Goal: Task Accomplishment & Management: Use online tool/utility

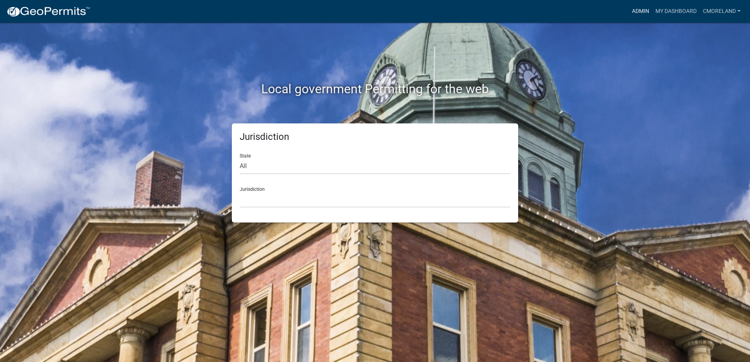
click at [638, 10] on link "Admin" at bounding box center [640, 11] width 24 height 15
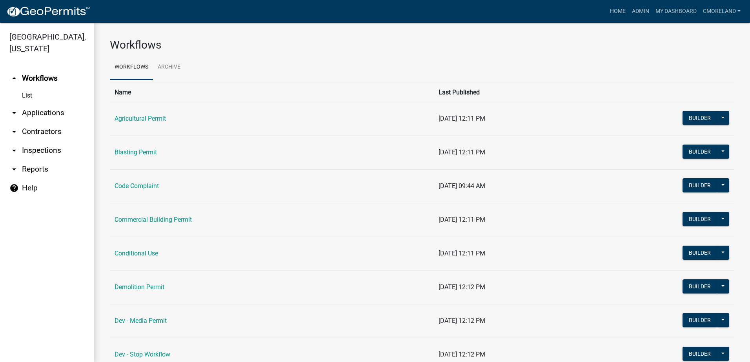
click at [38, 149] on link "arrow_drop_down Inspections" at bounding box center [47, 150] width 94 height 19
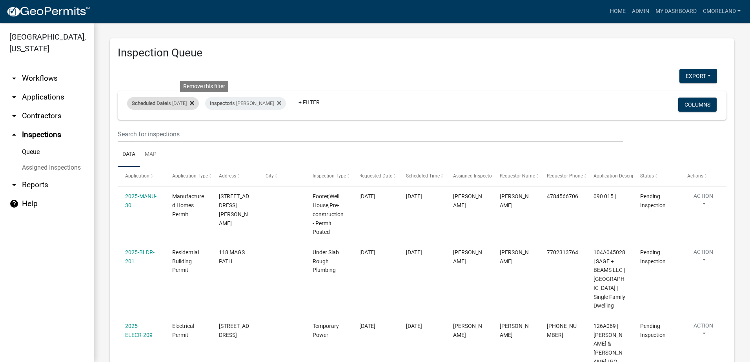
click at [194, 105] on icon at bounding box center [192, 103] width 4 height 6
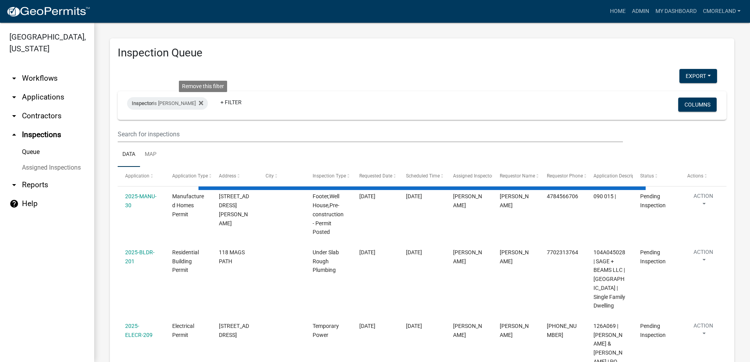
select select "2: 50"
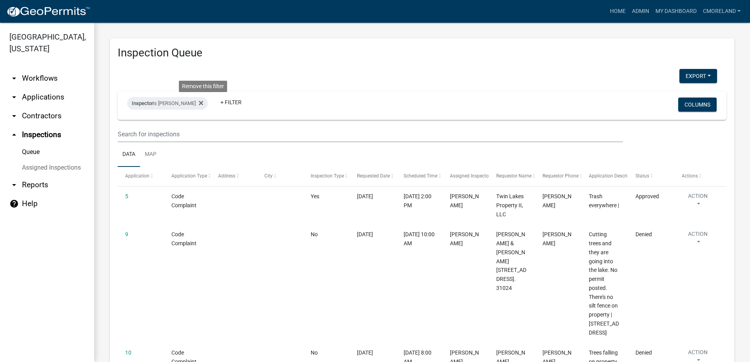
click at [203, 105] on icon at bounding box center [201, 103] width 4 height 6
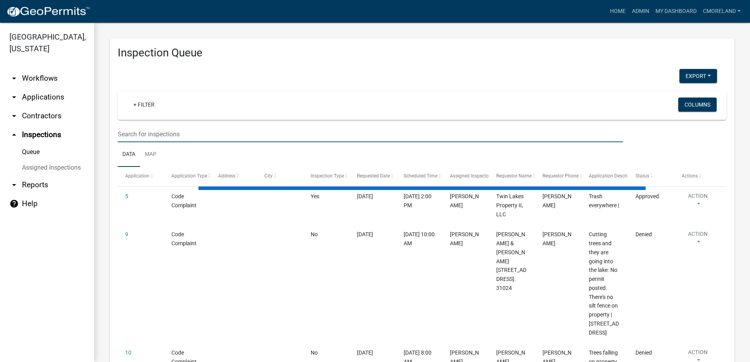
click at [165, 132] on input "text" at bounding box center [370, 134] width 505 height 16
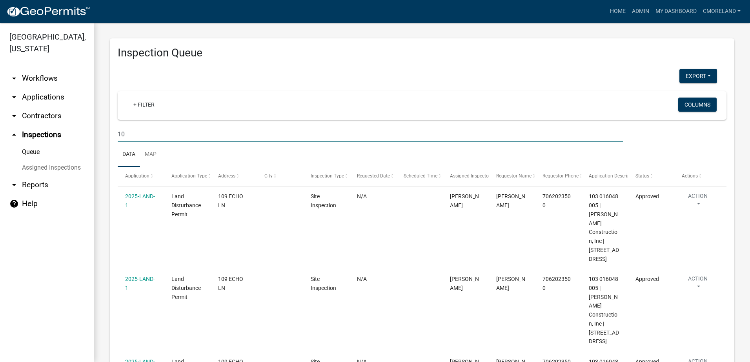
type input "1"
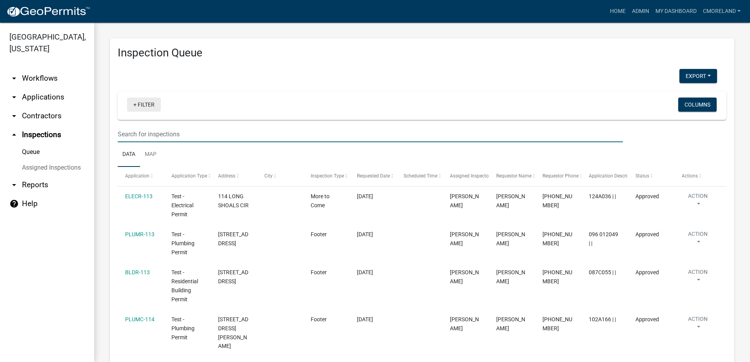
click at [149, 105] on link "+ Filter" at bounding box center [144, 105] width 34 height 14
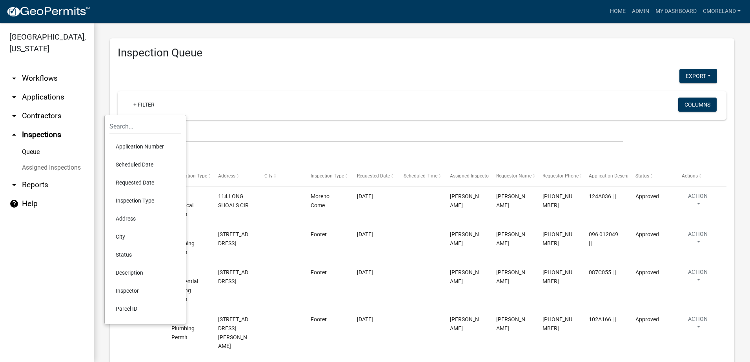
click at [139, 167] on li "Scheduled Date" at bounding box center [145, 165] width 72 height 18
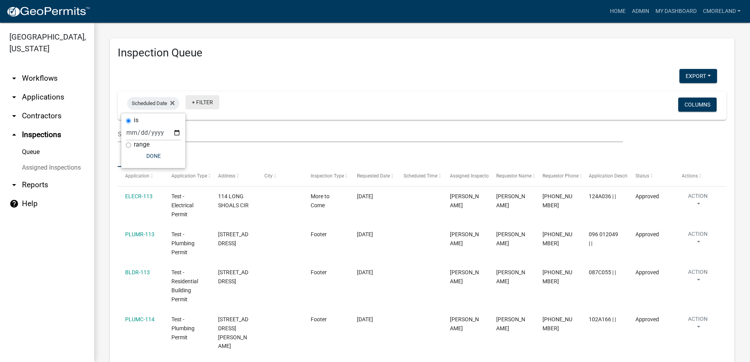
click at [207, 102] on link "+ Filter" at bounding box center [202, 102] width 34 height 14
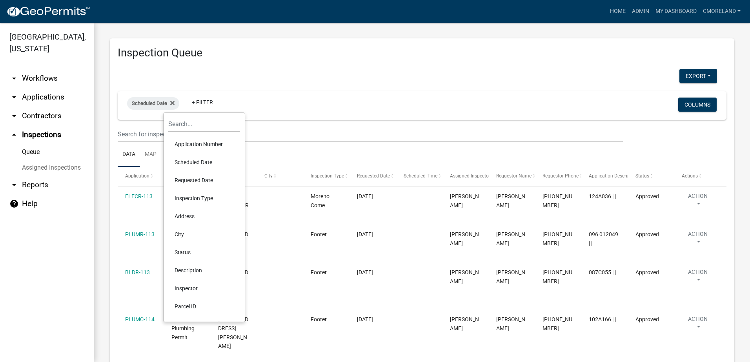
click at [196, 289] on li "Inspector" at bounding box center [204, 289] width 72 height 18
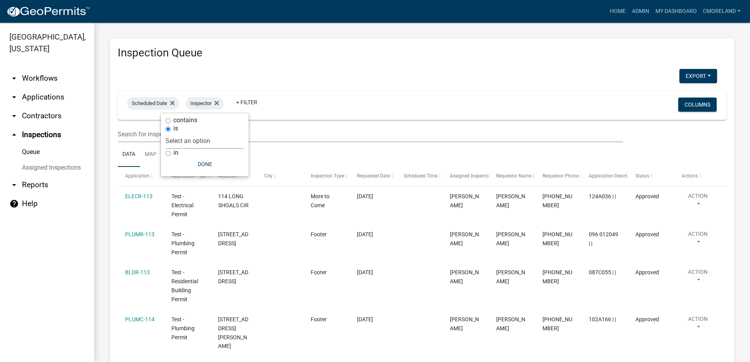
click at [220, 140] on select "Select an option None Michele Rivera Dorothy Evans Kenteria Williams Jerry Stok…" at bounding box center [204, 141] width 78 height 16
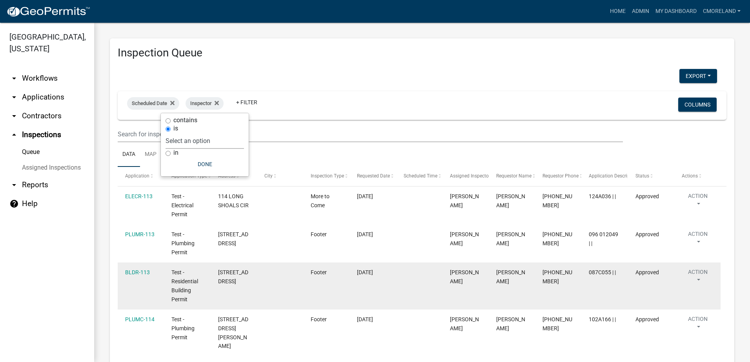
select select "a0ea4169-8540-4a2c-b9f4-cf4c1ffdeb95"
click at [189, 133] on select "Select an option None Michele Rivera Dorothy Evans Kenteria Williams Jerry Stok…" at bounding box center [204, 141] width 78 height 16
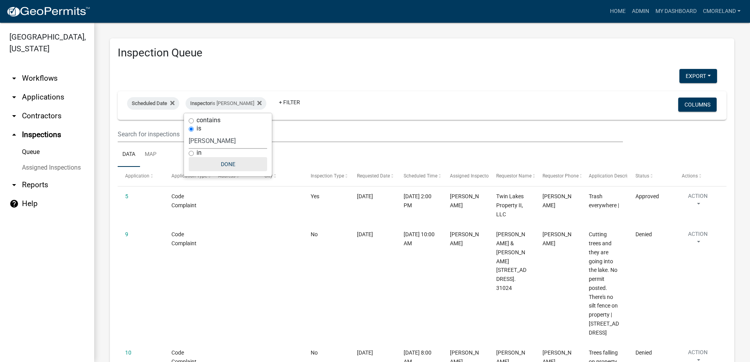
click at [231, 166] on button "Done" at bounding box center [228, 164] width 78 height 14
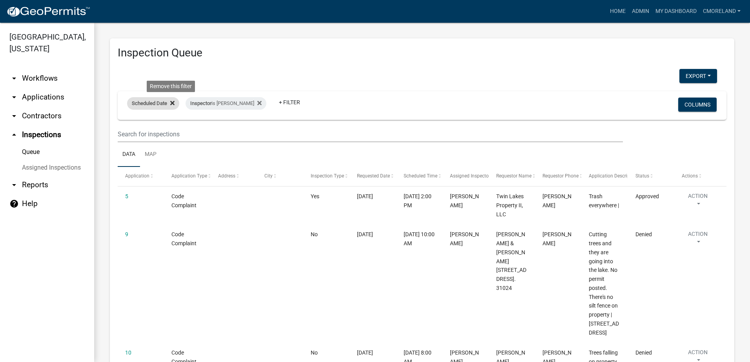
click at [169, 103] on fa-icon at bounding box center [170, 103] width 7 height 13
click at [203, 100] on icon at bounding box center [201, 103] width 4 height 6
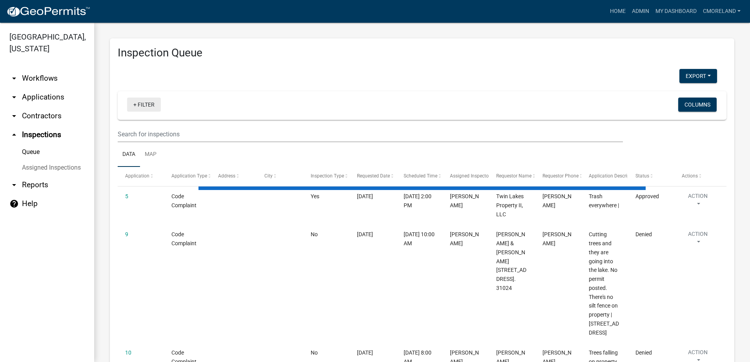
click at [150, 104] on link "+ Filter" at bounding box center [144, 105] width 34 height 14
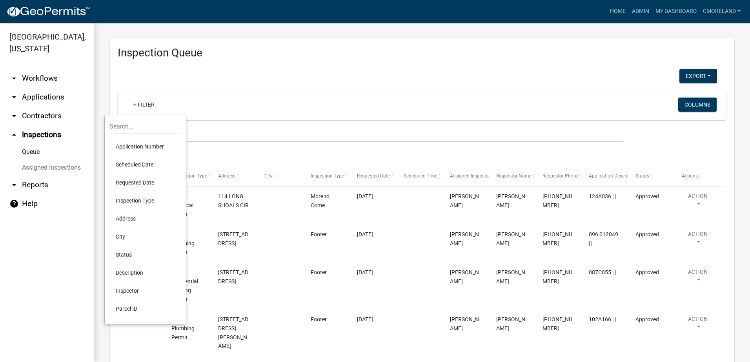
click at [133, 162] on li "Scheduled Date" at bounding box center [145, 165] width 72 height 18
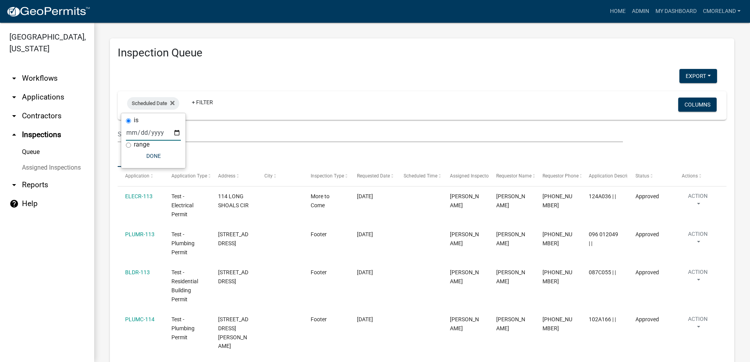
click at [175, 131] on input "date" at bounding box center [153, 133] width 55 height 16
type input "2025-08-20"
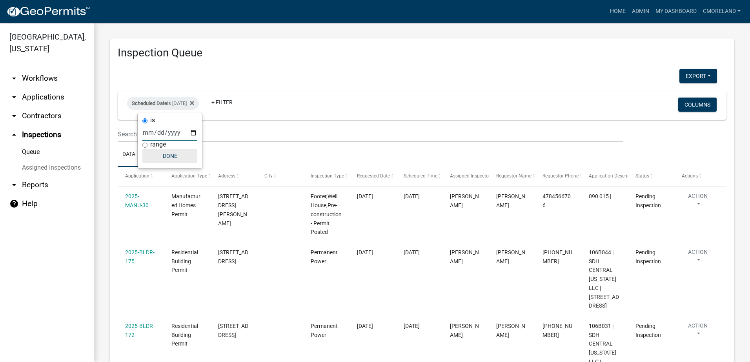
click at [173, 156] on button "Done" at bounding box center [169, 156] width 55 height 14
click at [237, 103] on link "+ Filter" at bounding box center [222, 102] width 34 height 14
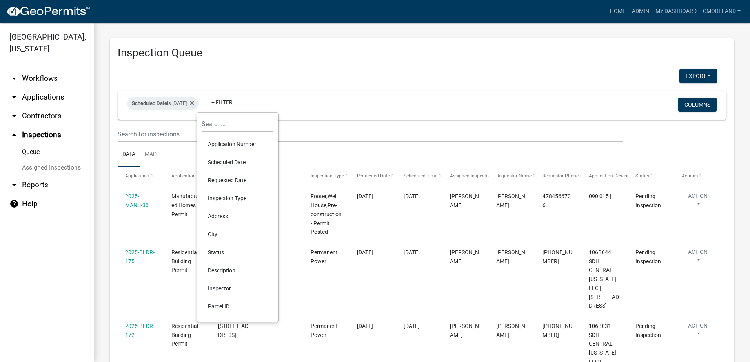
click at [223, 286] on li "Inspector" at bounding box center [237, 289] width 72 height 18
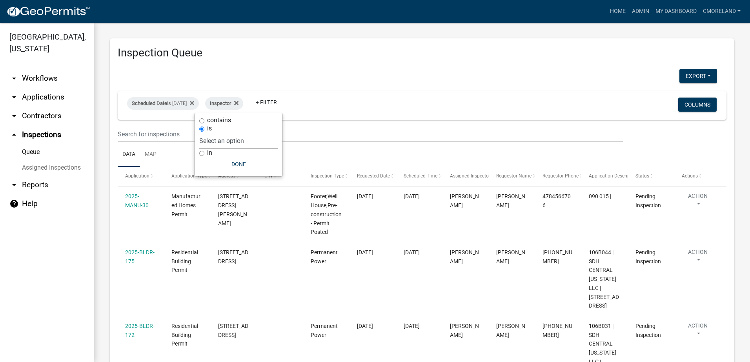
click at [254, 141] on select "Select an option None Michele Rivera Dorothy Evans Kenteria Williams Jerry Stok…" at bounding box center [238, 141] width 78 height 16
select select "a0ea4169-8540-4a2c-b9f4-cf4c1ffdeb95"
click at [222, 133] on select "Select an option None Michele Rivera Dorothy Evans Kenteria Williams Jerry Stok…" at bounding box center [238, 141] width 78 height 16
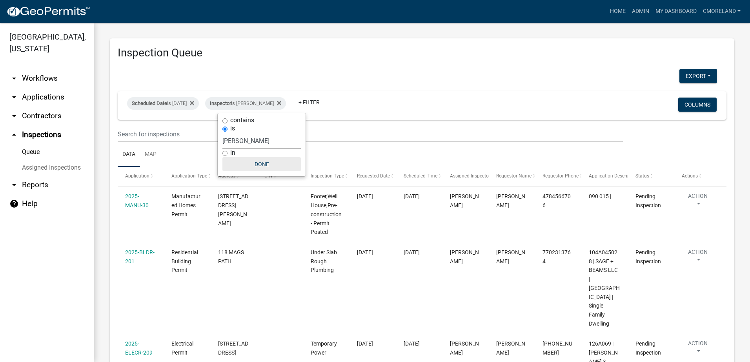
click at [267, 160] on button "Done" at bounding box center [261, 164] width 78 height 14
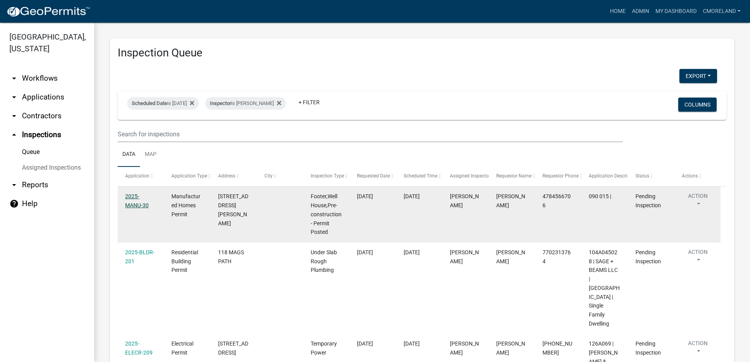
click at [145, 196] on link "2025-MANU-30" at bounding box center [137, 200] width 24 height 15
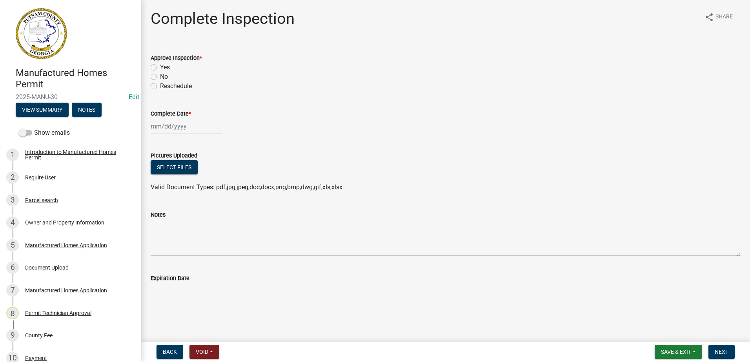
click at [160, 69] on label "Yes" at bounding box center [165, 67] width 10 height 9
click at [160, 68] on input "Yes" at bounding box center [162, 65] width 5 height 5
radio input "true"
click at [164, 127] on div at bounding box center [187, 126] width 72 height 16
select select "8"
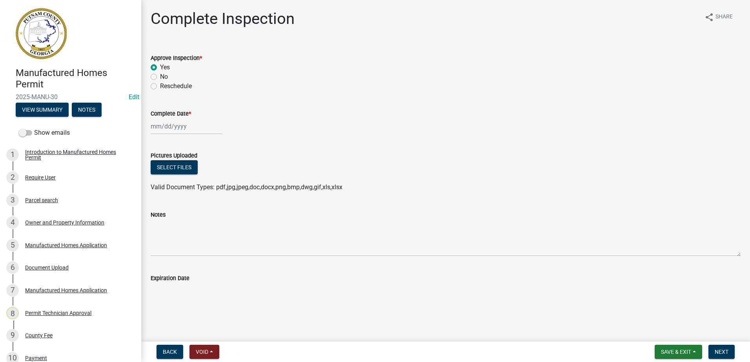
select select "2025"
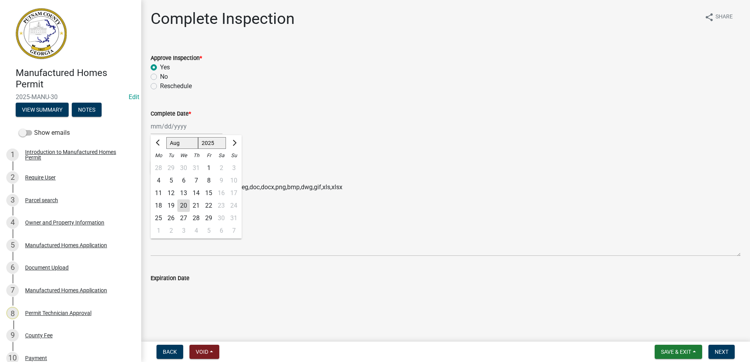
click at [184, 205] on div "20" at bounding box center [183, 206] width 13 height 13
type input "[DATE]"
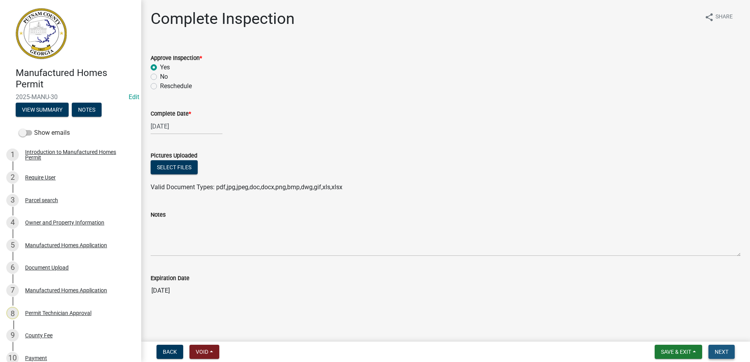
click at [726, 353] on span "Next" at bounding box center [721, 352] width 14 height 6
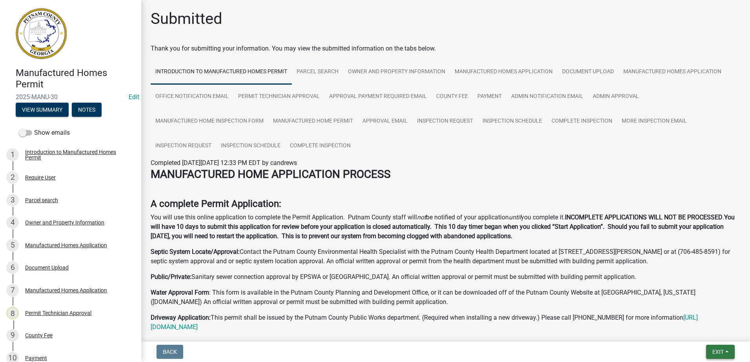
click at [719, 350] on span "Exit" at bounding box center [717, 352] width 11 height 6
click at [699, 335] on button "Save & Exit" at bounding box center [703, 331] width 63 height 19
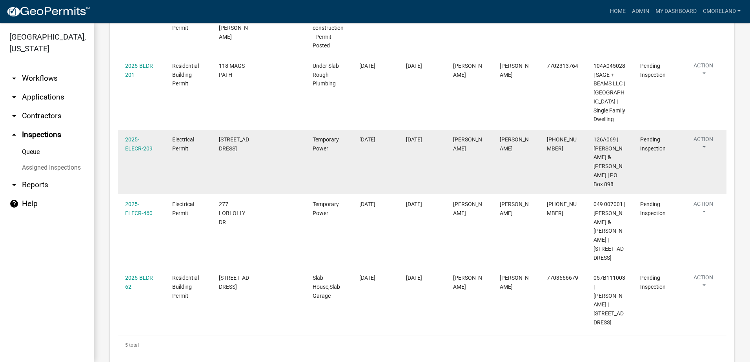
scroll to position [199, 0]
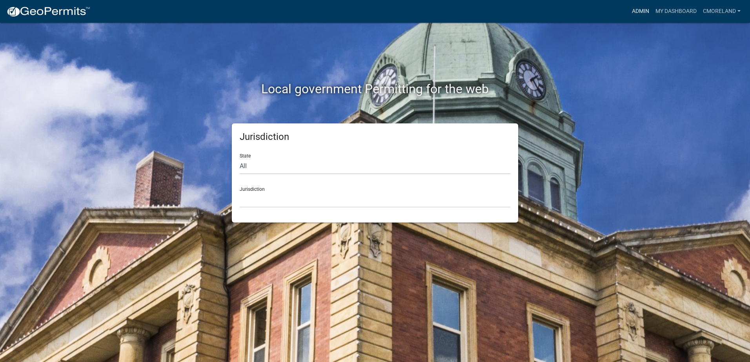
click at [635, 9] on link "Admin" at bounding box center [640, 11] width 24 height 15
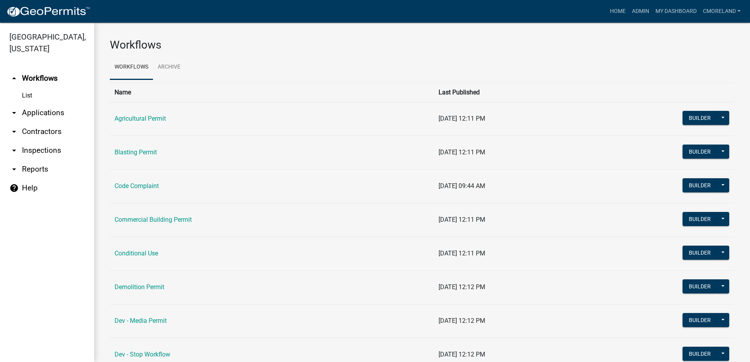
click at [34, 150] on link "arrow_drop_down Inspections" at bounding box center [47, 150] width 94 height 19
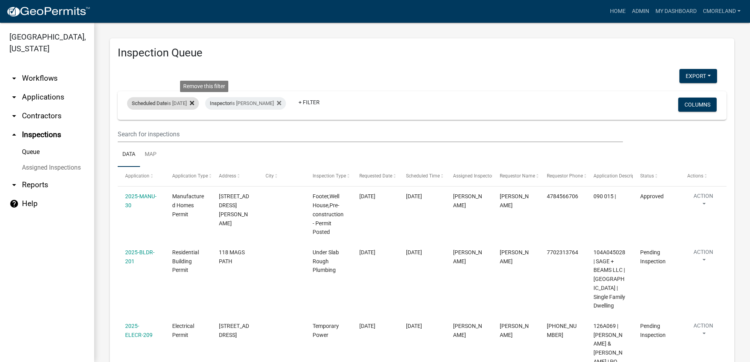
click at [194, 103] on icon at bounding box center [192, 103] width 4 height 6
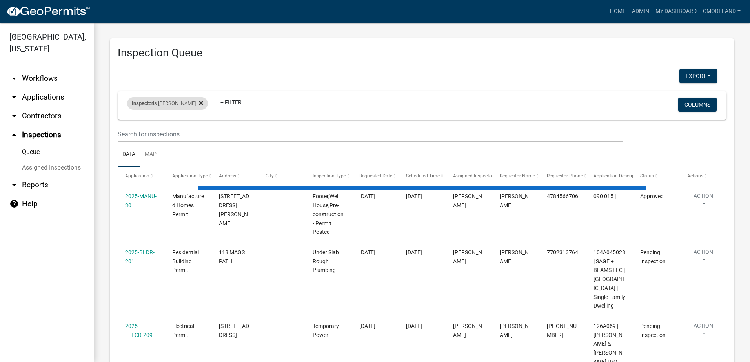
select select "2: 50"
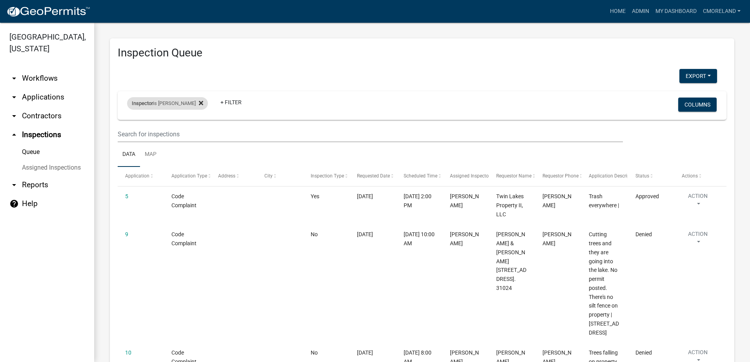
click at [203, 104] on icon at bounding box center [201, 103] width 4 height 4
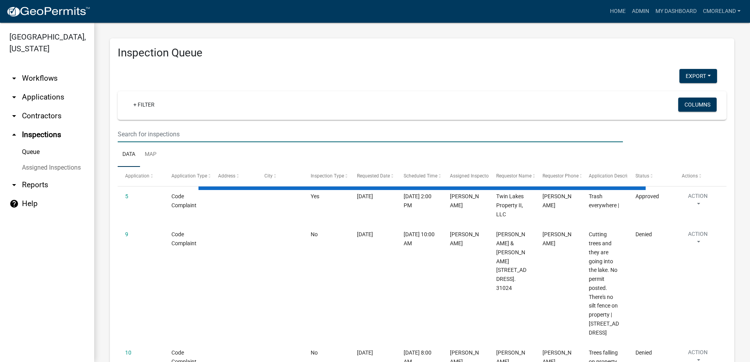
click at [169, 134] on input "text" at bounding box center [370, 134] width 505 height 16
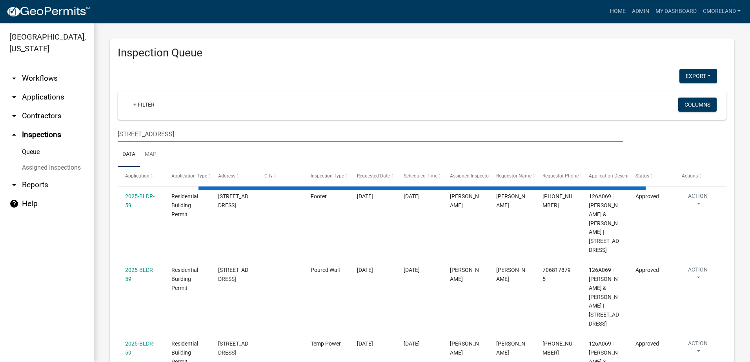
type input "630 rockville springs rd"
select select "2: 50"
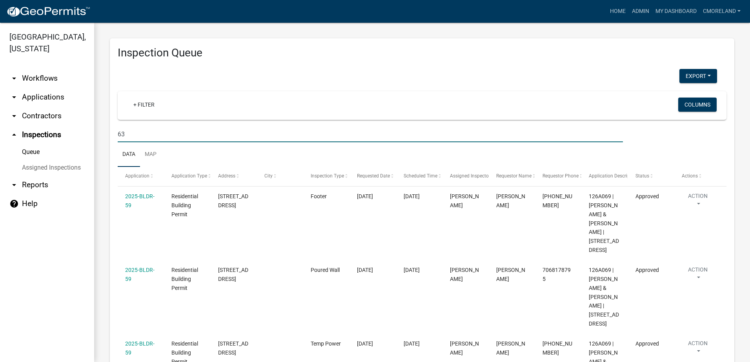
type input "6"
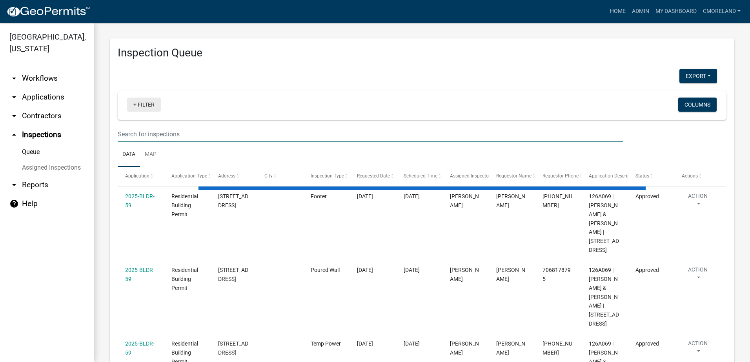
select select "2: 50"
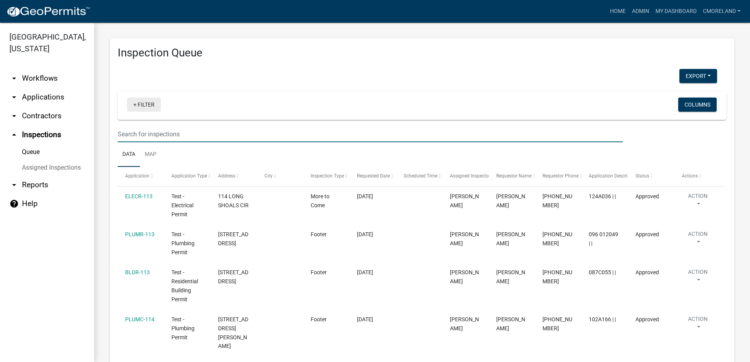
click at [141, 104] on link "+ Filter" at bounding box center [144, 105] width 34 height 14
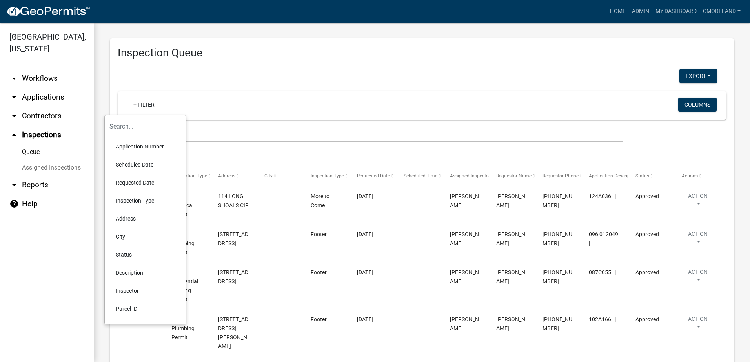
click at [128, 291] on li "Inspector" at bounding box center [145, 291] width 72 height 18
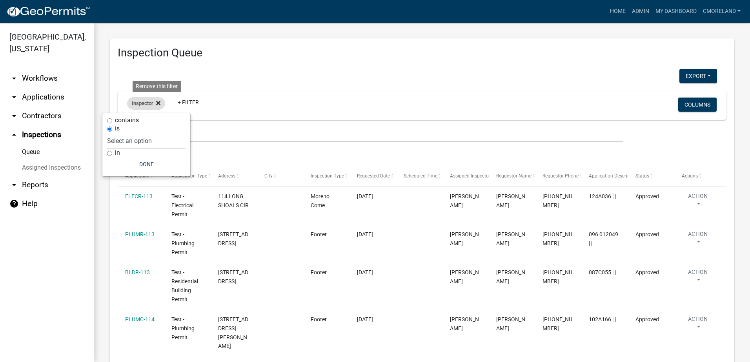
click at [157, 101] on icon at bounding box center [158, 103] width 4 height 6
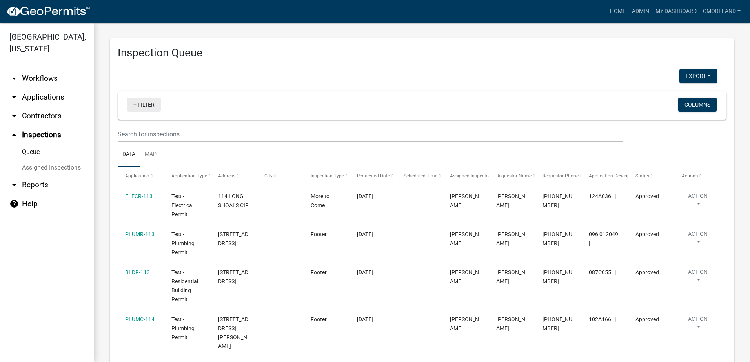
click at [150, 101] on link "+ Filter" at bounding box center [144, 105] width 34 height 14
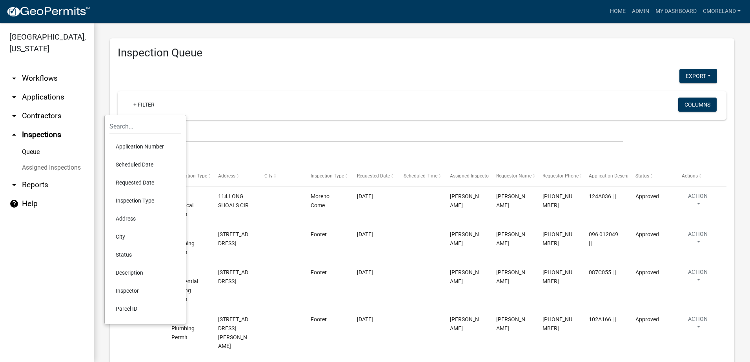
click at [144, 163] on li "Scheduled Date" at bounding box center [145, 165] width 72 height 18
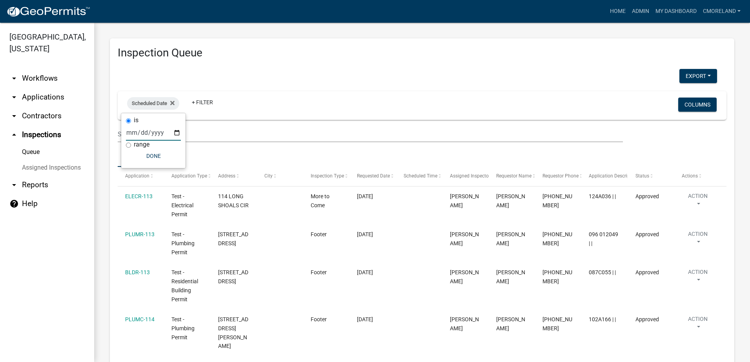
click at [177, 133] on input "date" at bounding box center [153, 133] width 55 height 16
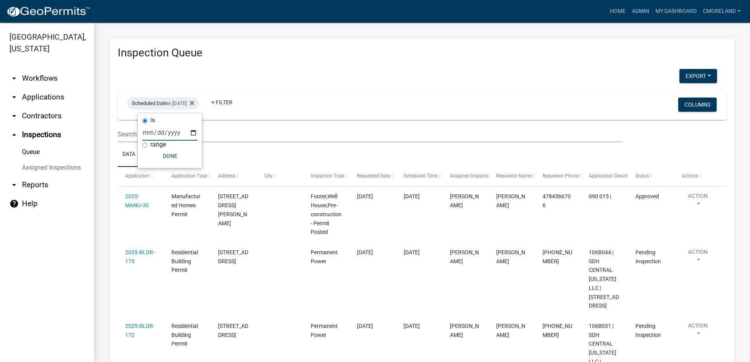
click at [194, 132] on input "2025-08-20" at bounding box center [169, 133] width 55 height 16
type input "2025-08-19"
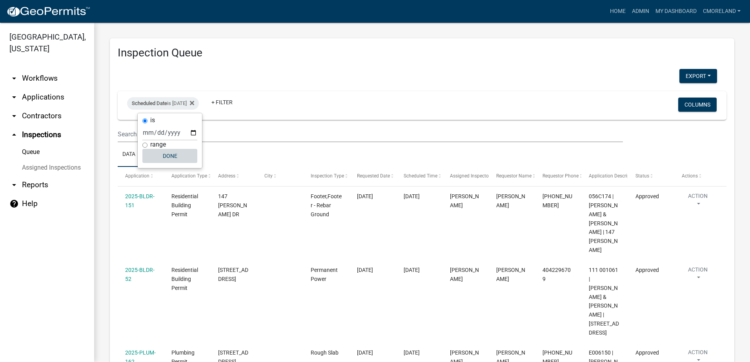
click at [169, 155] on button "Done" at bounding box center [169, 156] width 55 height 14
click at [233, 102] on link "+ Filter" at bounding box center [222, 102] width 34 height 14
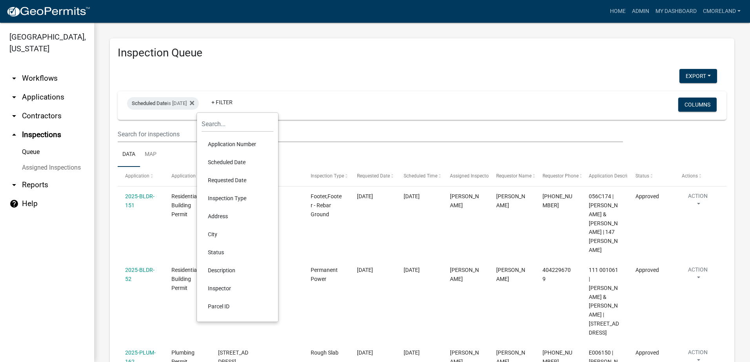
click at [216, 285] on li "Inspector" at bounding box center [237, 289] width 72 height 18
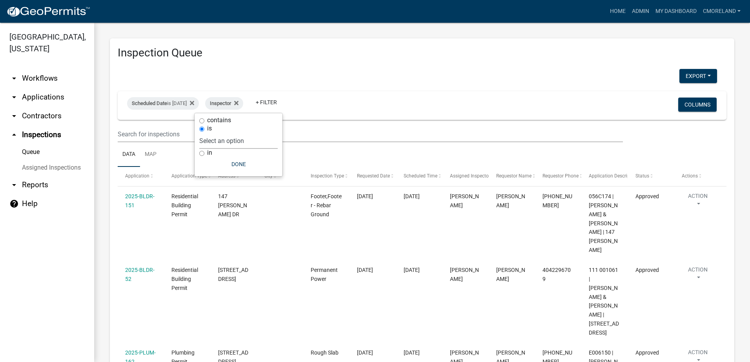
click at [267, 138] on select "Select an option None Michele Rivera Dorothy Evans Kenteria Williams Jerry Stok…" at bounding box center [238, 141] width 78 height 16
select select "a0ea4169-8540-4a2c-b9f4-cf4c1ffdeb95"
click at [222, 133] on select "Select an option None Michele Rivera Dorothy Evans Kenteria Williams Jerry Stok…" at bounding box center [238, 141] width 78 height 16
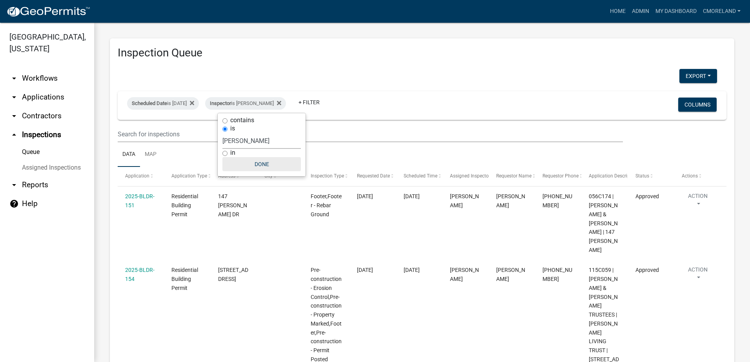
click at [263, 164] on button "Done" at bounding box center [261, 164] width 78 height 14
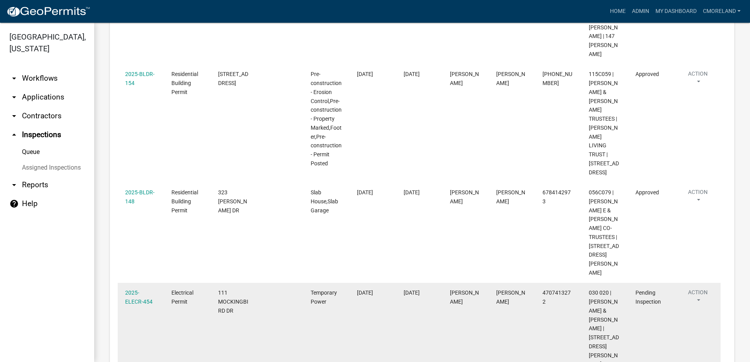
scroll to position [235, 0]
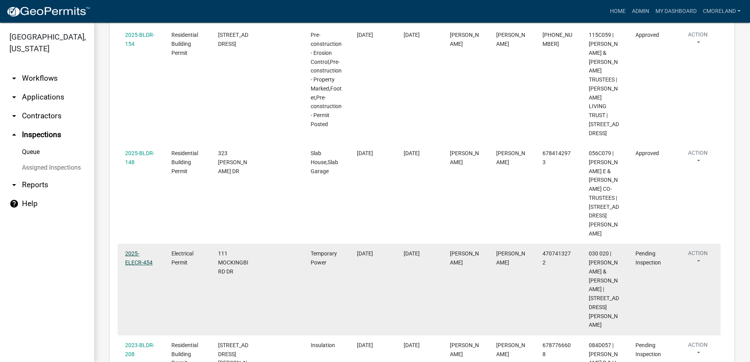
click at [138, 250] on link "2025-ELECR-454" at bounding box center [138, 257] width 27 height 15
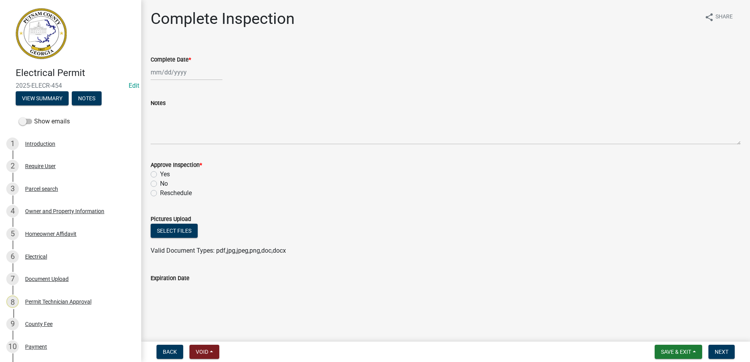
click at [168, 74] on div at bounding box center [187, 72] width 72 height 16
select select "8"
select select "2025"
click at [184, 151] on div "20" at bounding box center [183, 151] width 13 height 13
type input "[DATE]"
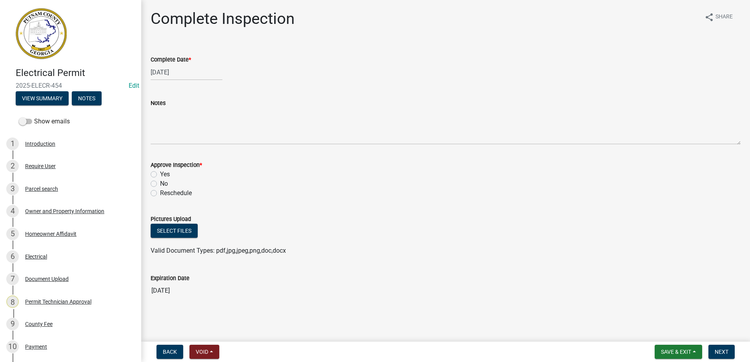
click at [160, 173] on label "Yes" at bounding box center [165, 174] width 10 height 9
click at [160, 173] on input "Yes" at bounding box center [162, 172] width 5 height 5
radio input "true"
click at [181, 72] on div "[DATE]" at bounding box center [187, 72] width 72 height 16
select select "8"
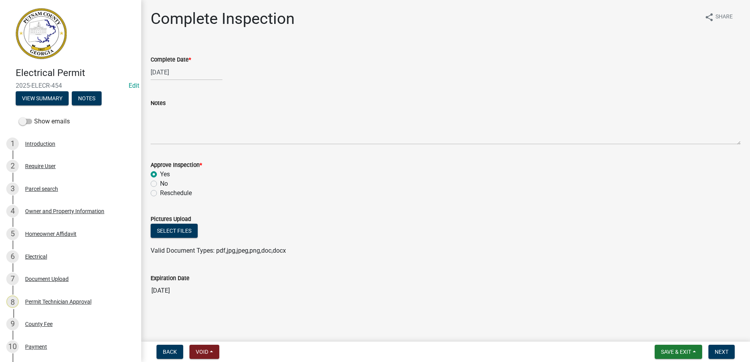
select select "2025"
click at [171, 150] on div "19" at bounding box center [171, 151] width 13 height 13
type input "[DATE]"
click at [719, 350] on span "Next" at bounding box center [721, 352] width 14 height 6
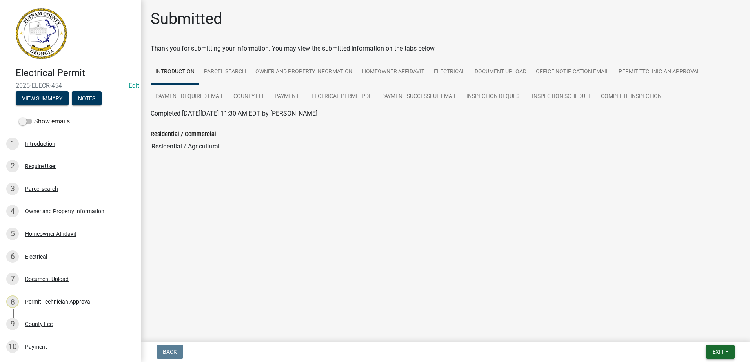
click at [717, 352] on span "Exit" at bounding box center [717, 352] width 11 height 6
click at [706, 329] on button "Save & Exit" at bounding box center [703, 331] width 63 height 19
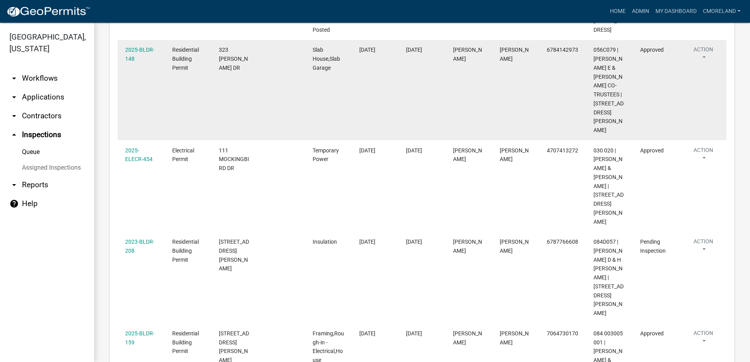
scroll to position [290, 0]
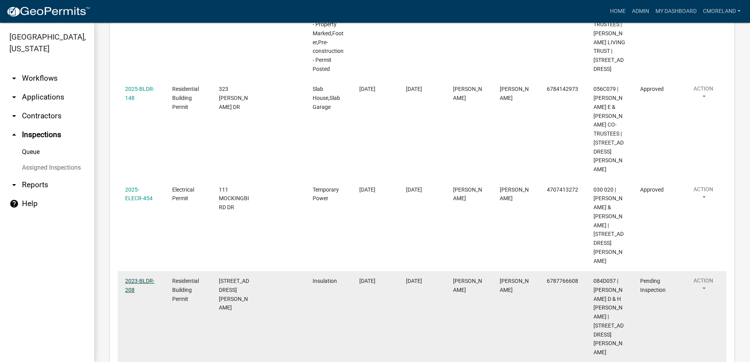
click at [142, 278] on link "2023-BLDR-208" at bounding box center [139, 285] width 29 height 15
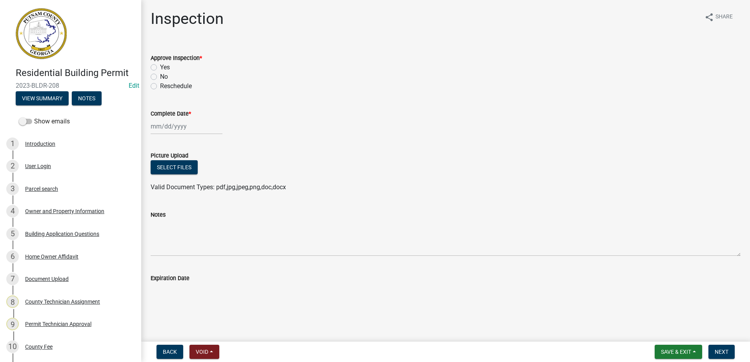
click at [160, 67] on label "Yes" at bounding box center [165, 67] width 10 height 9
click at [160, 67] on input "Yes" at bounding box center [162, 65] width 5 height 5
radio input "true"
select select "8"
select select "2025"
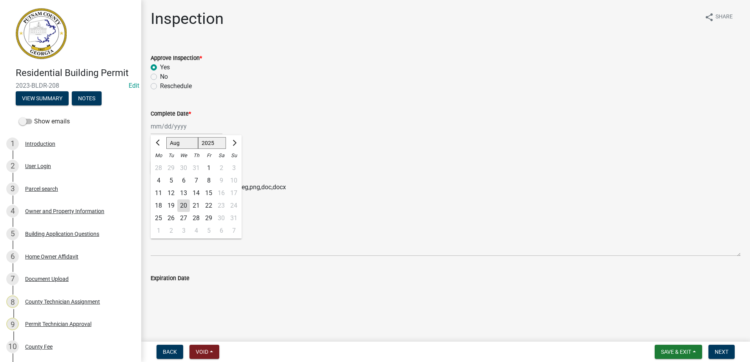
click at [167, 129] on div "Jan Feb Mar Apr May Jun Jul Aug Sep Oct Nov Dec 1525 1526 1527 1528 1529 1530 1…" at bounding box center [187, 126] width 72 height 16
click at [171, 205] on div "19" at bounding box center [171, 206] width 13 height 13
type input "[DATE]"
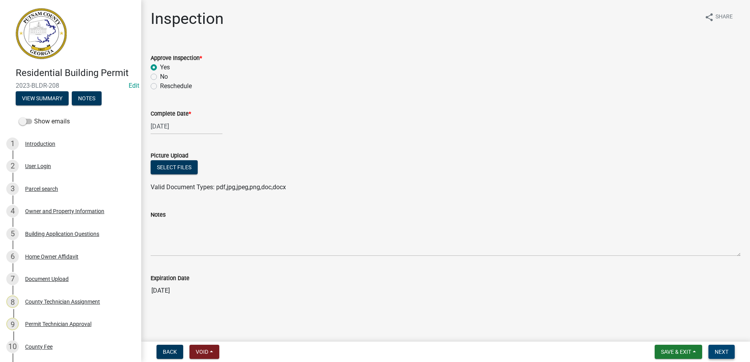
click at [722, 352] on span "Next" at bounding box center [721, 352] width 14 height 6
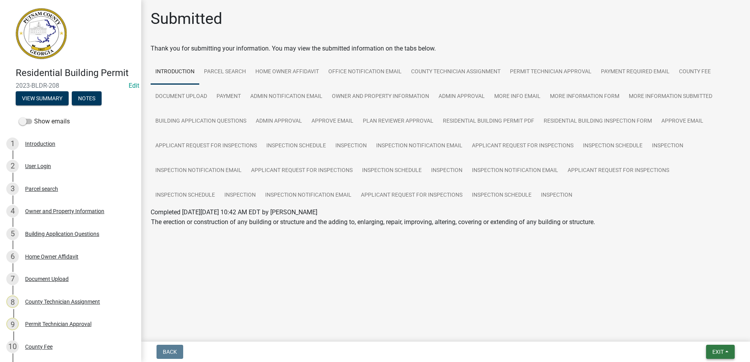
click at [716, 348] on button "Exit" at bounding box center [720, 352] width 29 height 14
click at [709, 330] on button "Save & Exit" at bounding box center [703, 331] width 63 height 19
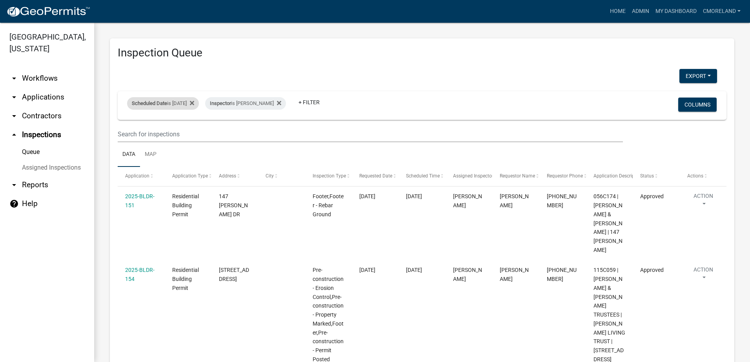
click at [191, 102] on div "Scheduled Date is 08/19/2025" at bounding box center [163, 103] width 72 height 13
click at [192, 131] on input "2025-08-19" at bounding box center [169, 133] width 55 height 16
type input "2025-08-20"
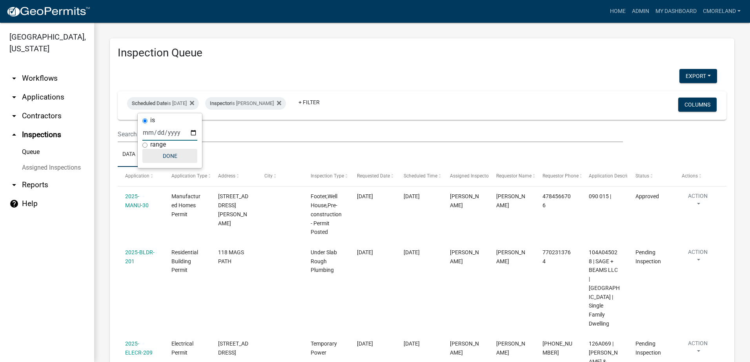
click at [171, 155] on button "Done" at bounding box center [169, 156] width 55 height 14
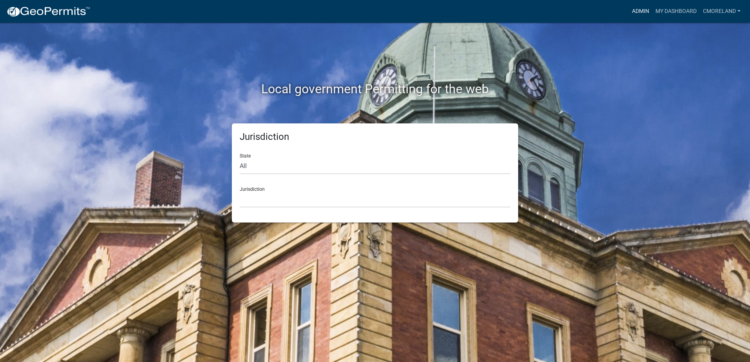
click at [642, 11] on link "Admin" at bounding box center [640, 11] width 24 height 15
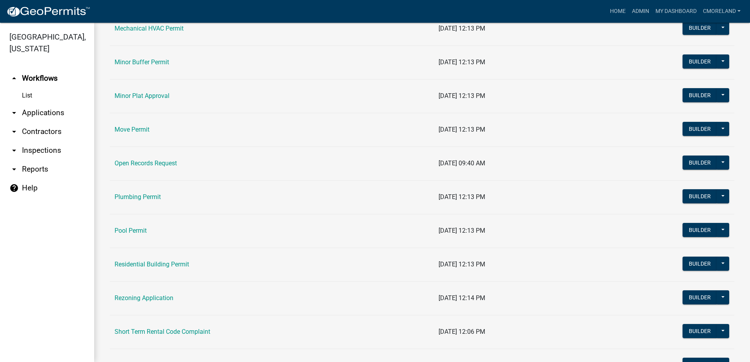
scroll to position [745, 0]
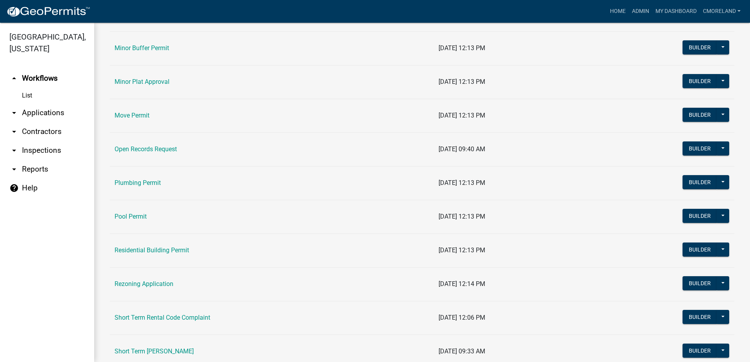
click at [47, 150] on link "arrow_drop_down Inspections" at bounding box center [47, 150] width 94 height 19
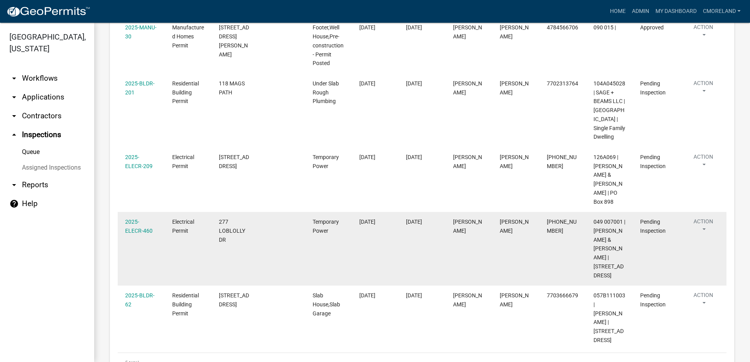
scroll to position [157, 0]
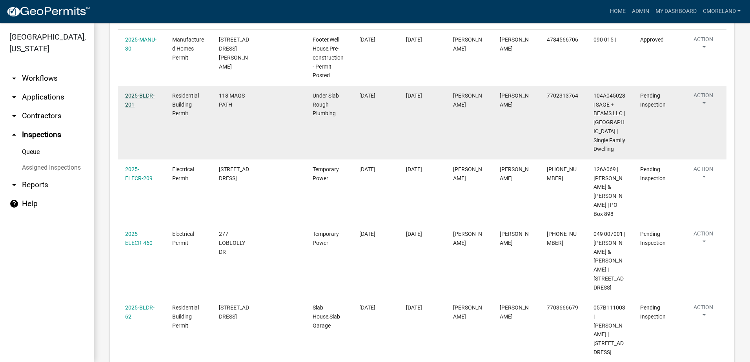
click at [144, 96] on link "2025-BLDR-201" at bounding box center [139, 100] width 29 height 15
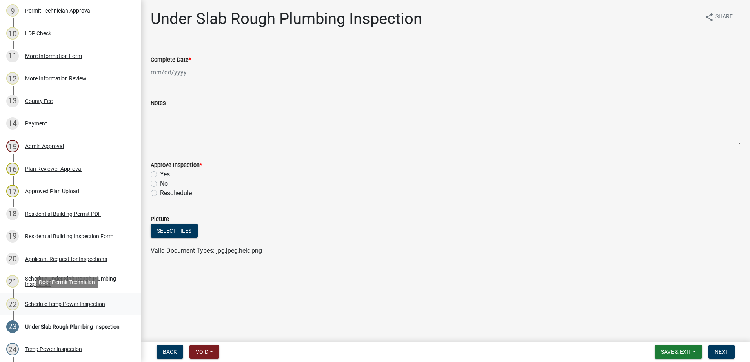
scroll to position [353, 0]
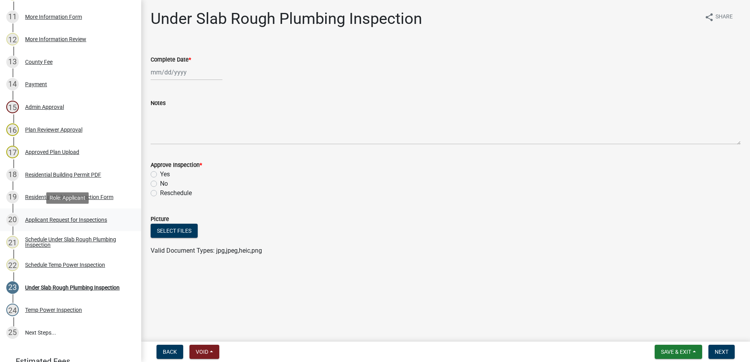
click at [53, 221] on div "Applicant Request for Inspections" at bounding box center [66, 219] width 82 height 5
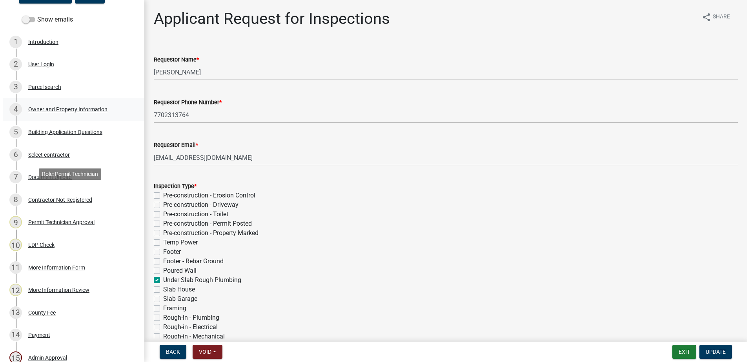
scroll to position [0, 0]
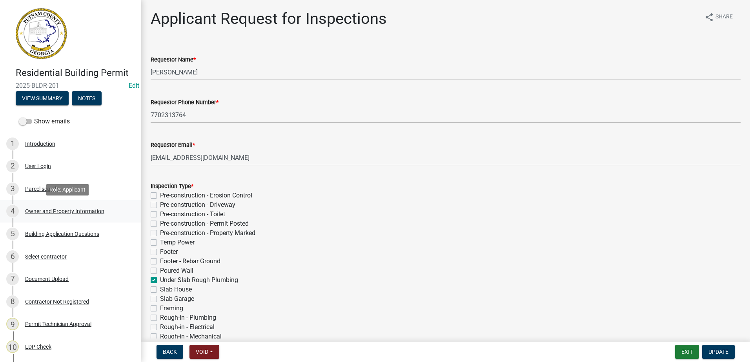
click at [48, 212] on div "Owner and Property Information" at bounding box center [64, 211] width 79 height 5
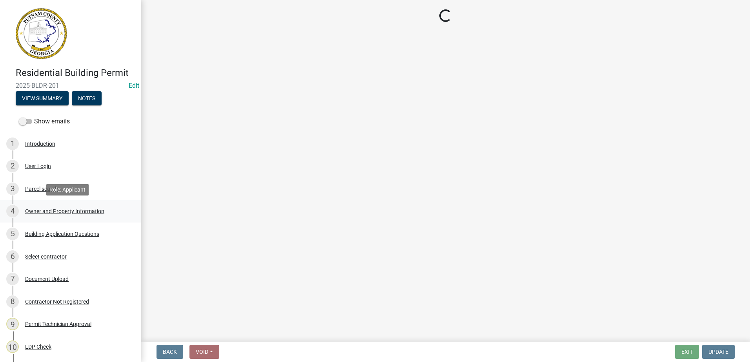
select select "a6b90f04-145f-43dc-a4e6-6d5ec8e28ec9"
select select "83394b22-4a11-496c-8e5c-75ade2e72faf"
select select "469c5908-2854-42d5-89ed-bee7fc26529e"
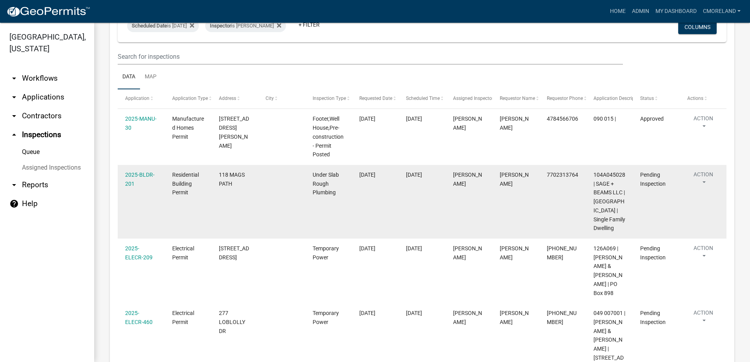
scroll to position [78, 0]
click at [136, 174] on link "2025-BLDR-201" at bounding box center [139, 178] width 29 height 15
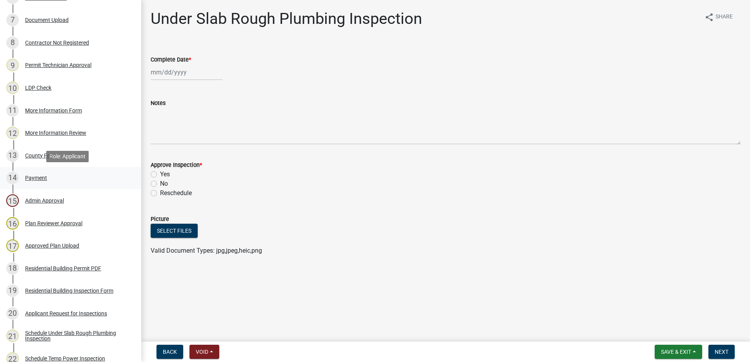
scroll to position [274, 0]
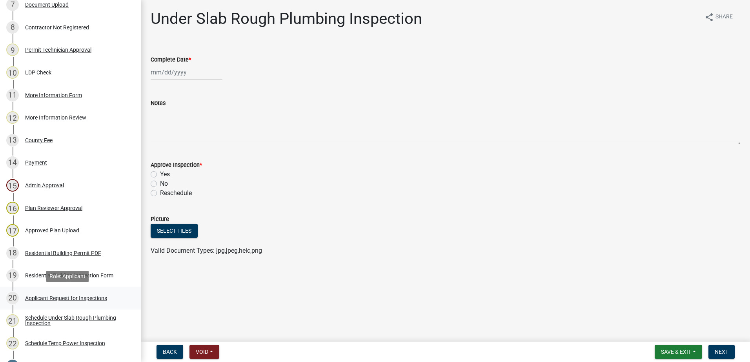
click at [67, 297] on div "Applicant Request for Inspections" at bounding box center [66, 298] width 82 height 5
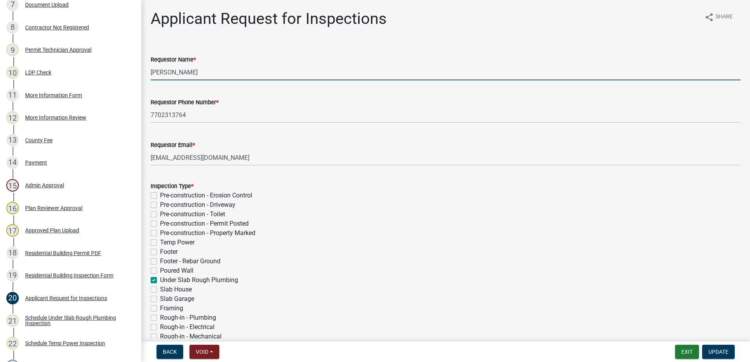
click at [207, 74] on input "[PERSON_NAME]" at bounding box center [446, 72] width 590 height 16
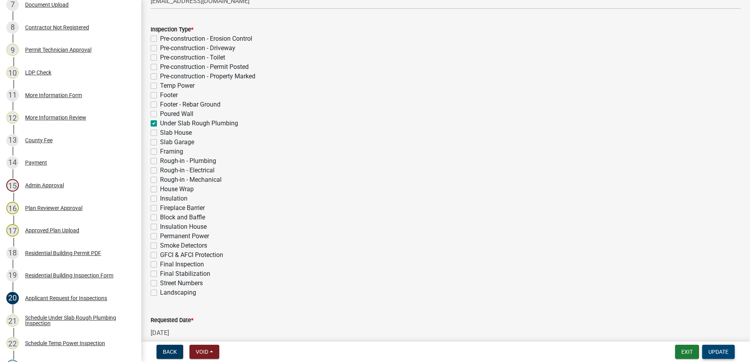
type input "[PERSON_NAME]"
click at [722, 350] on span "Update" at bounding box center [718, 352] width 20 height 6
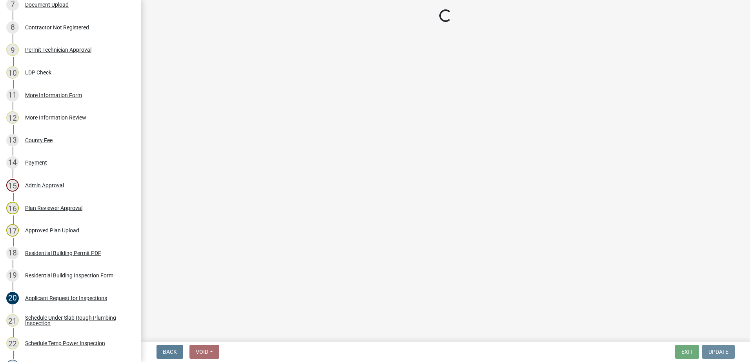
scroll to position [0, 0]
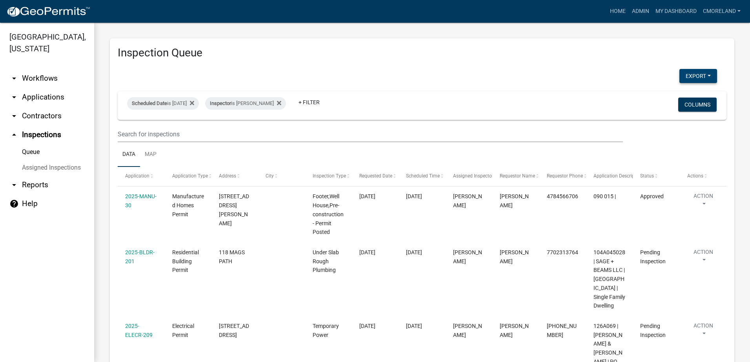
click at [682, 74] on button "Export" at bounding box center [698, 76] width 38 height 14
click at [671, 97] on button "Excel Format (.xlsx)" at bounding box center [679, 96] width 73 height 19
click at [541, 76] on div "Export Excel Format (.xlsx) CSV Format (.csv)" at bounding box center [417, 77] width 611 height 16
